Goal: Find contact information: Find contact information

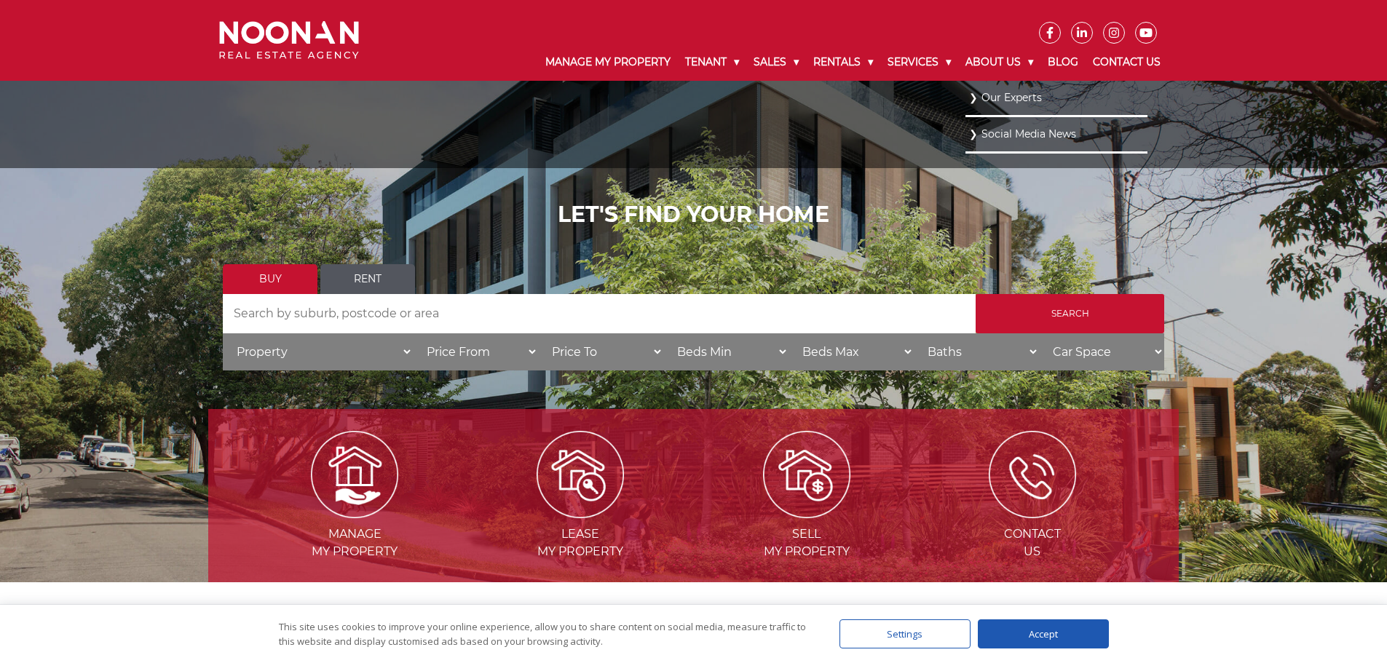
click at [1011, 95] on link "Our Experts" at bounding box center [1056, 98] width 175 height 20
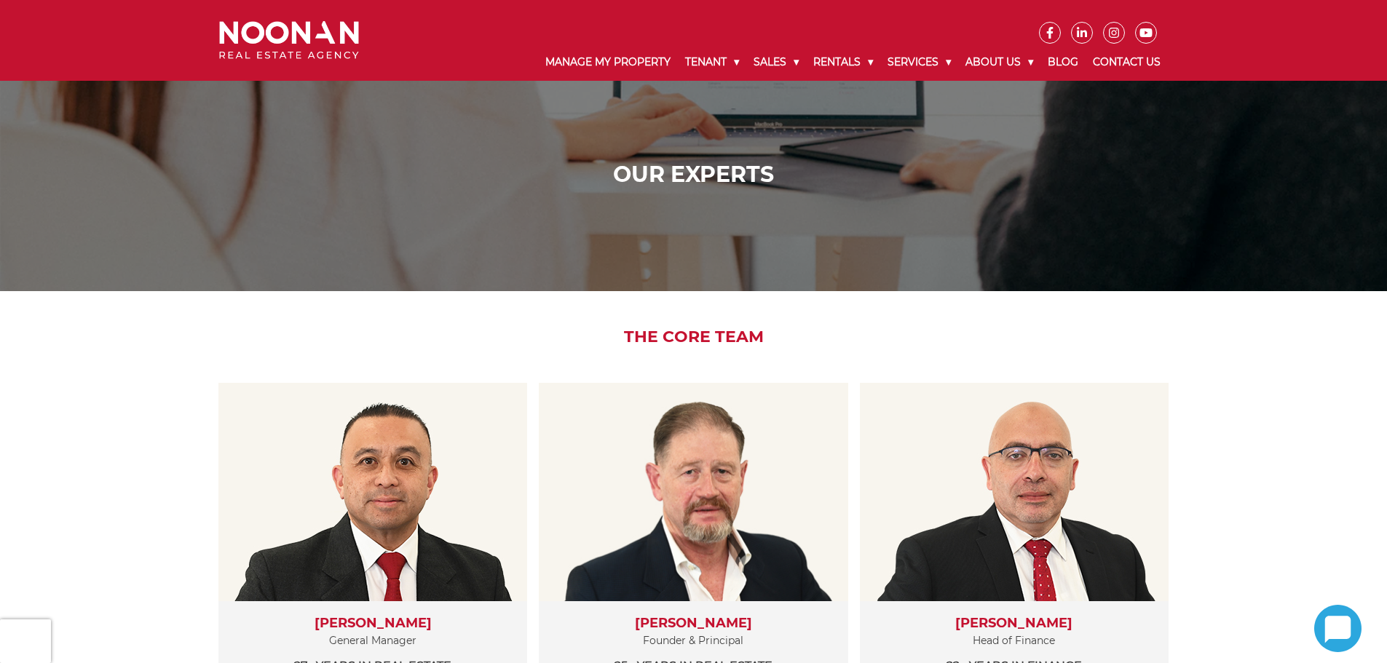
scroll to position [291, 0]
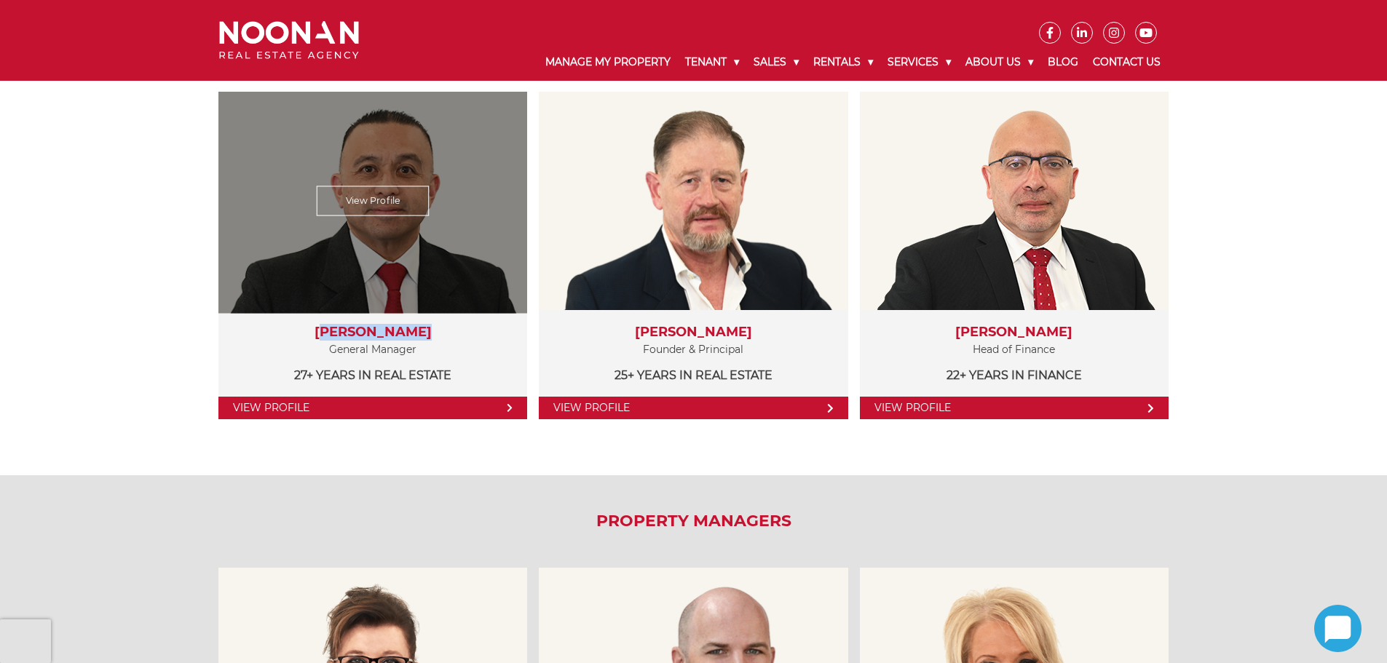
drag, startPoint x: 338, startPoint y: 329, endPoint x: 424, endPoint y: 327, distance: 85.9
click at [424, 327] on h3 "Martin Reyes" at bounding box center [372, 333] width 279 height 16
copy h3 "Martin Reyes"
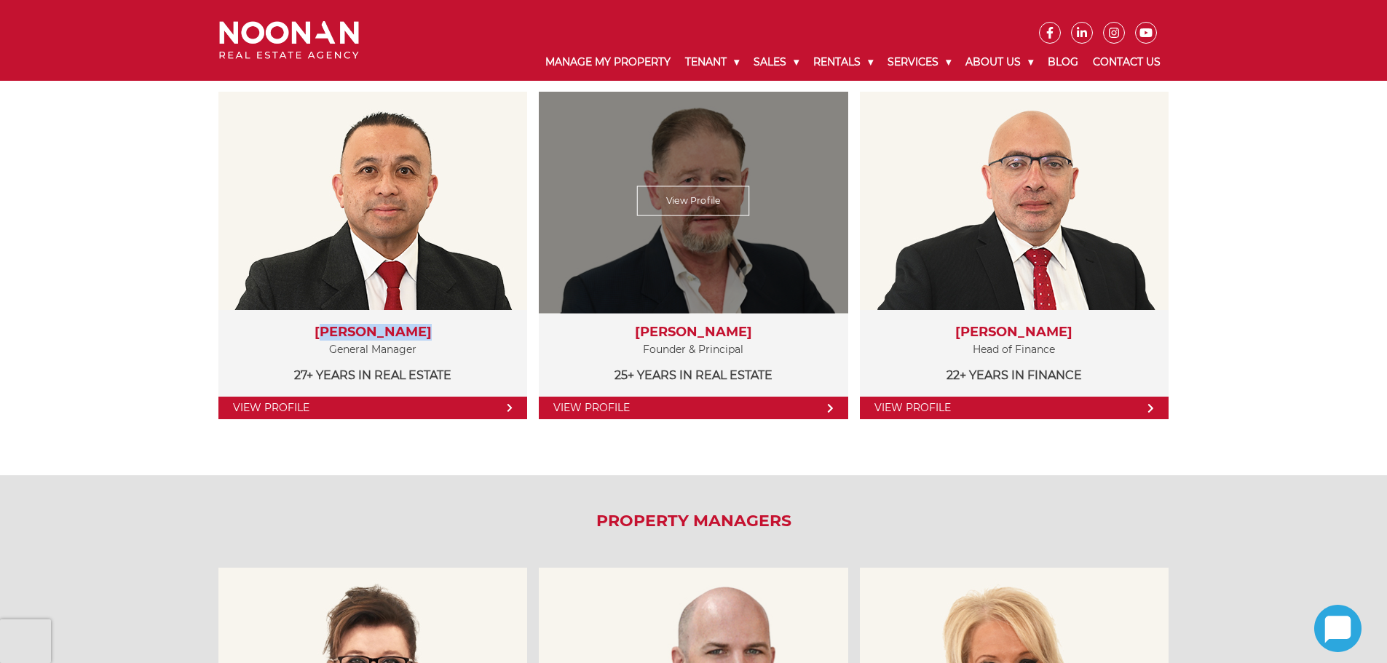
scroll to position [0, 0]
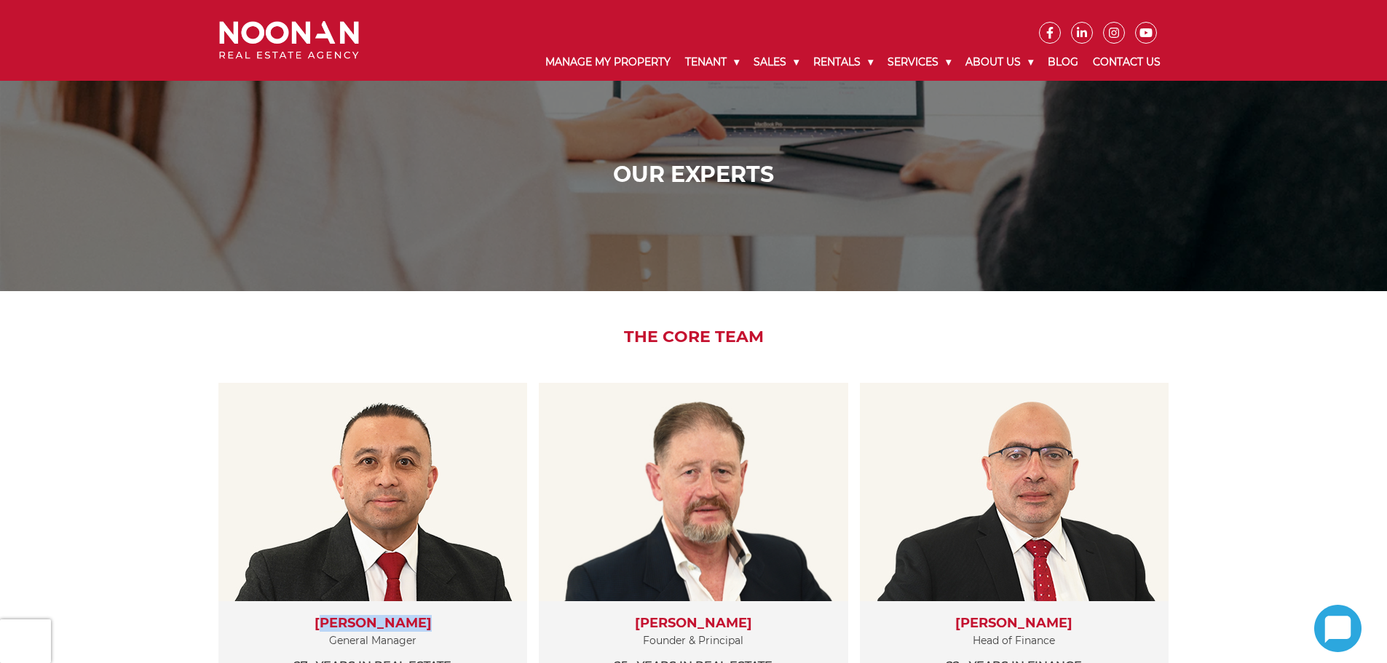
click at [338, 28] on img at bounding box center [289, 40] width 140 height 39
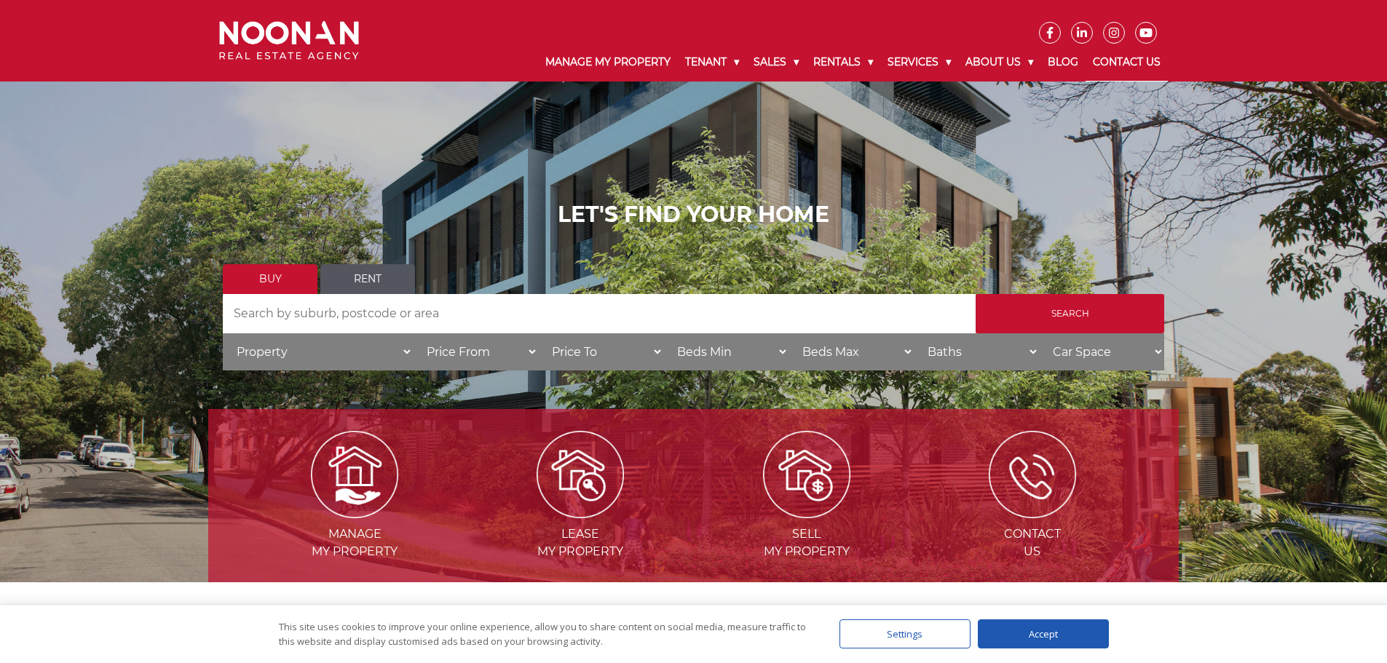
click at [1142, 61] on link "Contact Us" at bounding box center [1126, 63] width 82 height 38
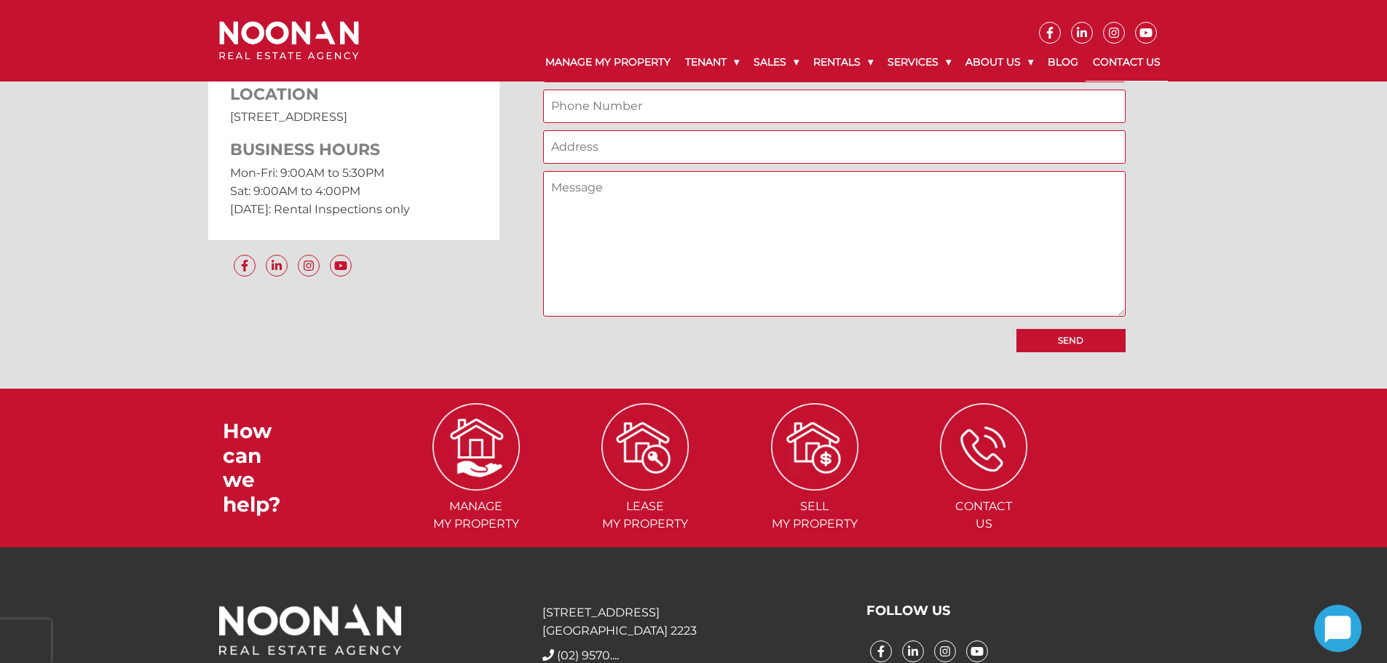
scroll to position [1355, 0]
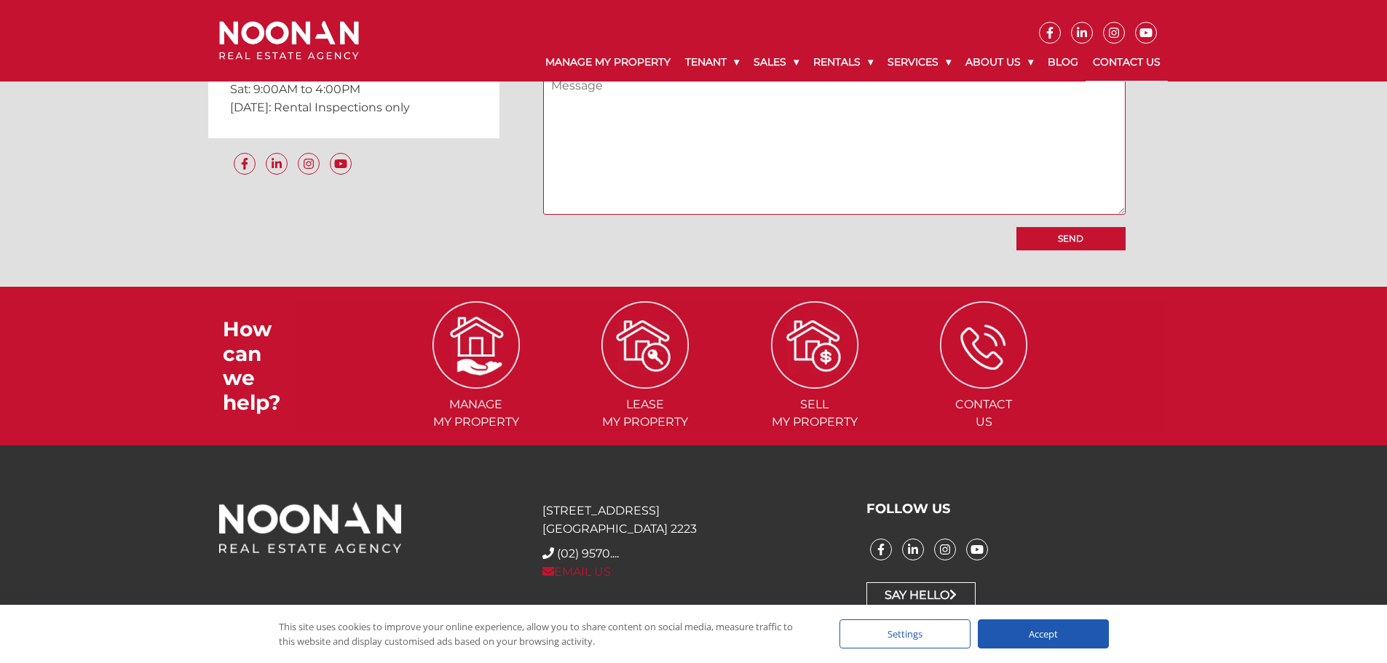
click at [576, 567] on link "EMAIL US" at bounding box center [576, 572] width 68 height 14
click at [884, 555] on icon at bounding box center [881, 550] width 20 height 12
